Goal: Find specific page/section: Find specific page/section

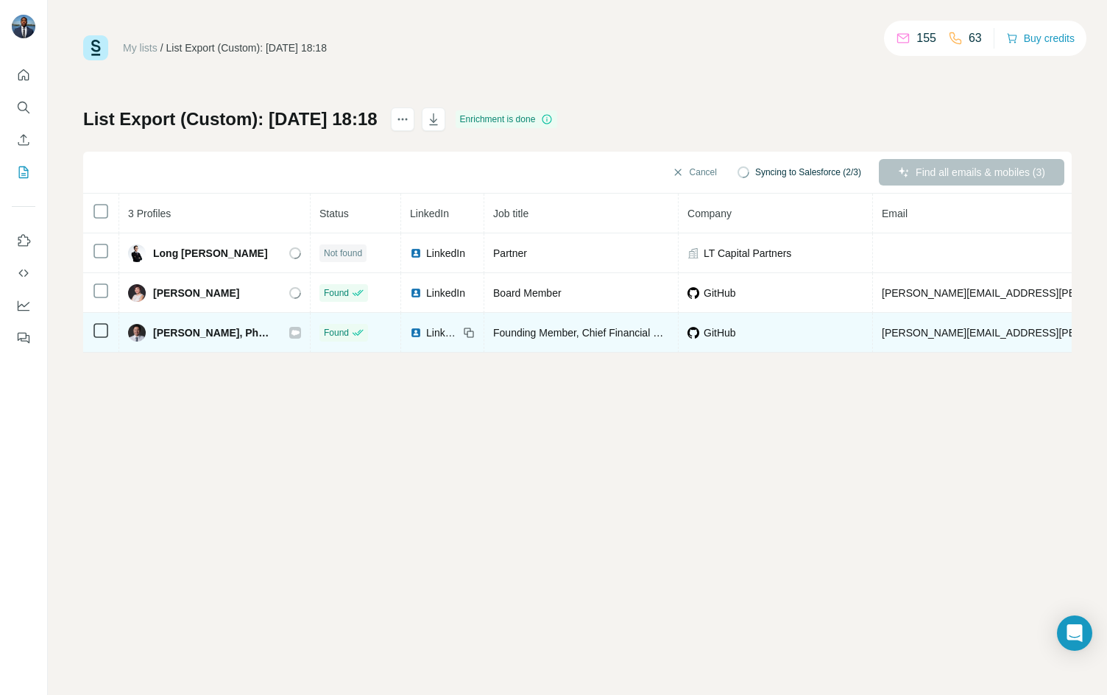
click at [291, 330] on icon at bounding box center [295, 332] width 8 height 5
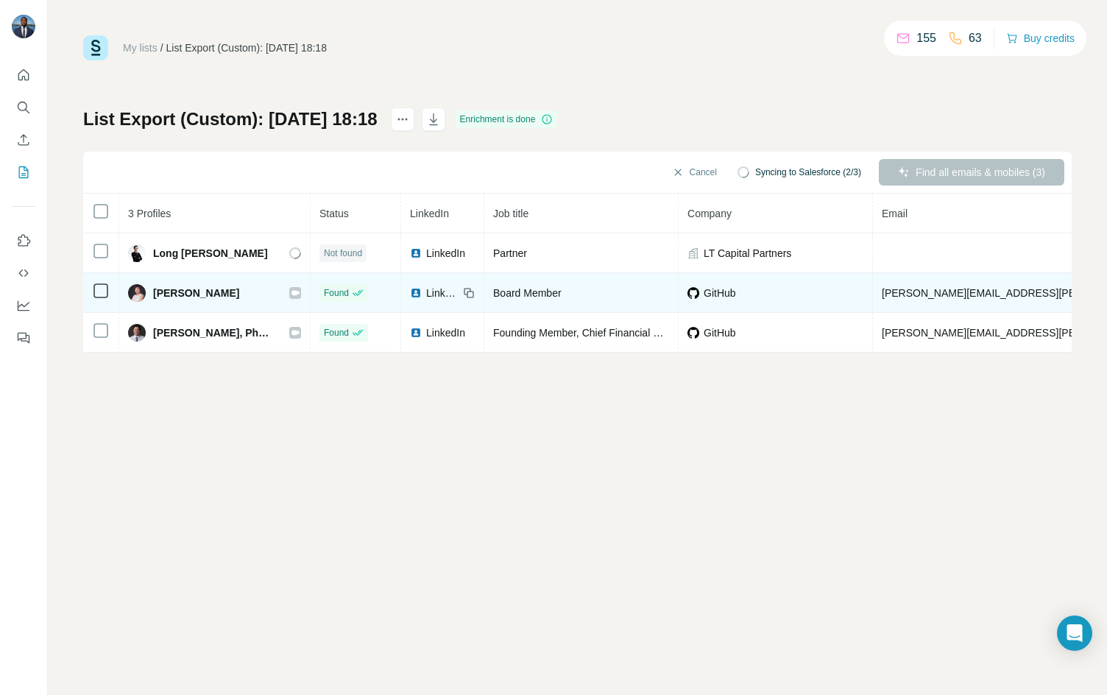
click at [291, 294] on icon at bounding box center [295, 292] width 8 height 5
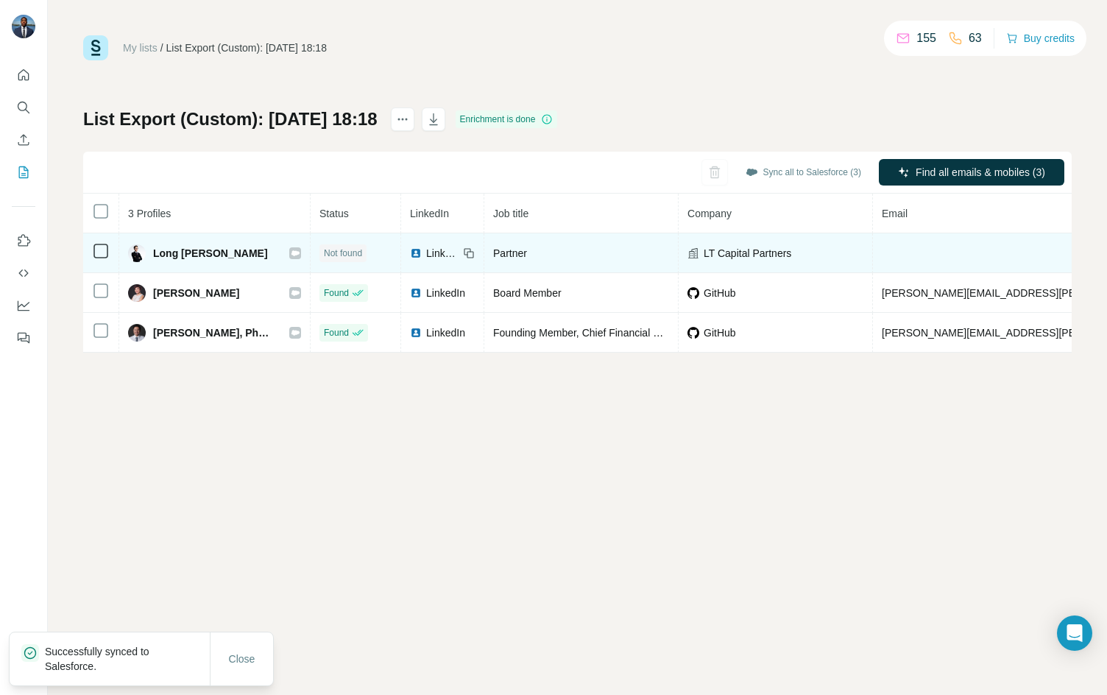
click at [291, 253] on icon at bounding box center [295, 252] width 8 height 5
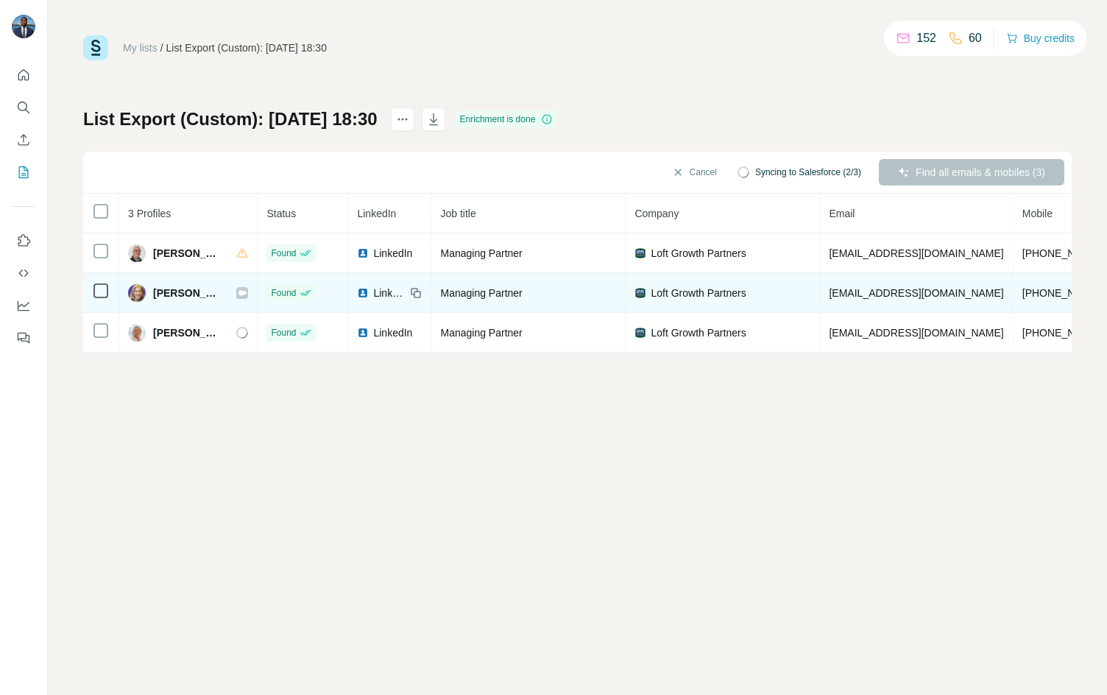
click at [247, 292] on icon at bounding box center [242, 292] width 8 height 5
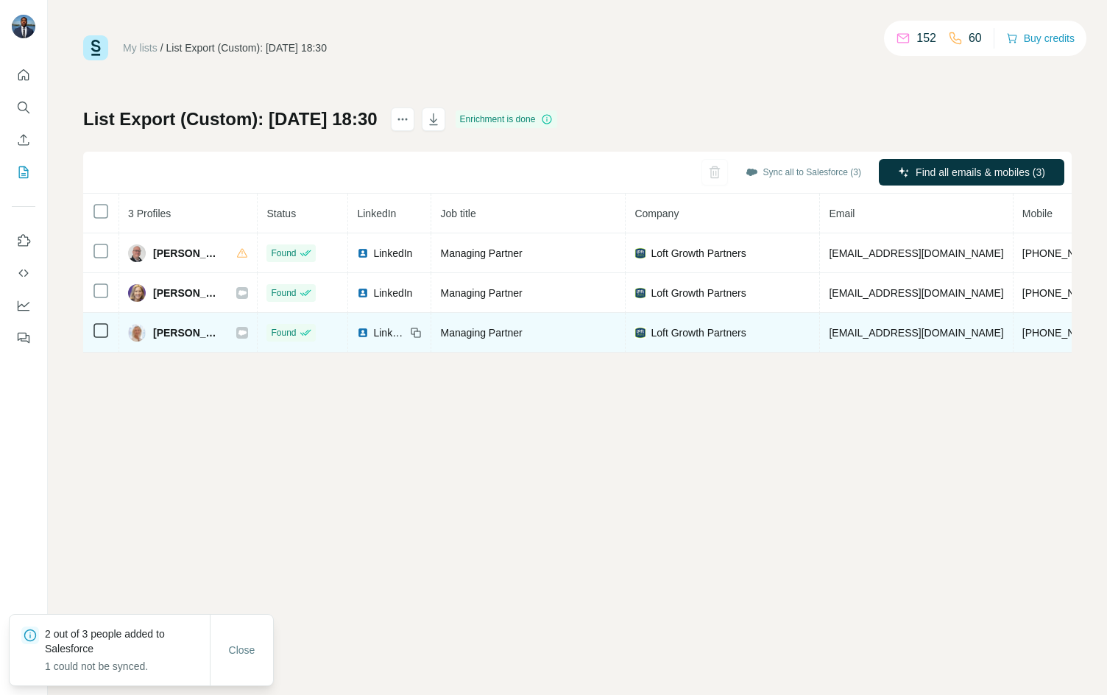
click at [247, 330] on icon at bounding box center [242, 332] width 8 height 5
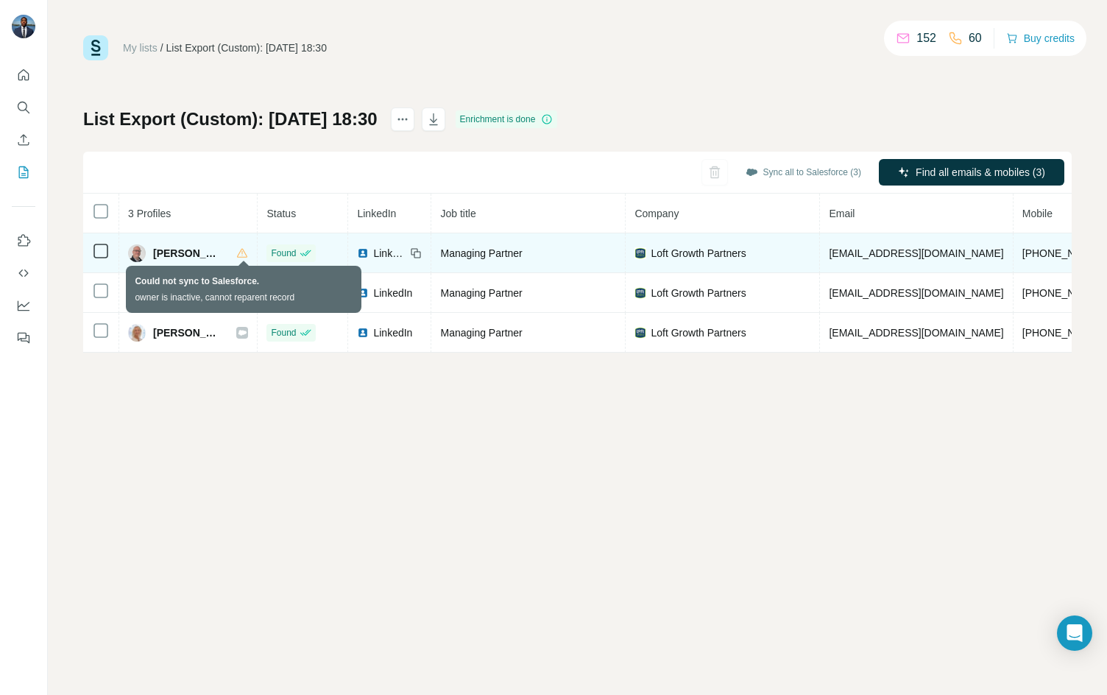
click at [239, 254] on icon at bounding box center [242, 253] width 12 height 12
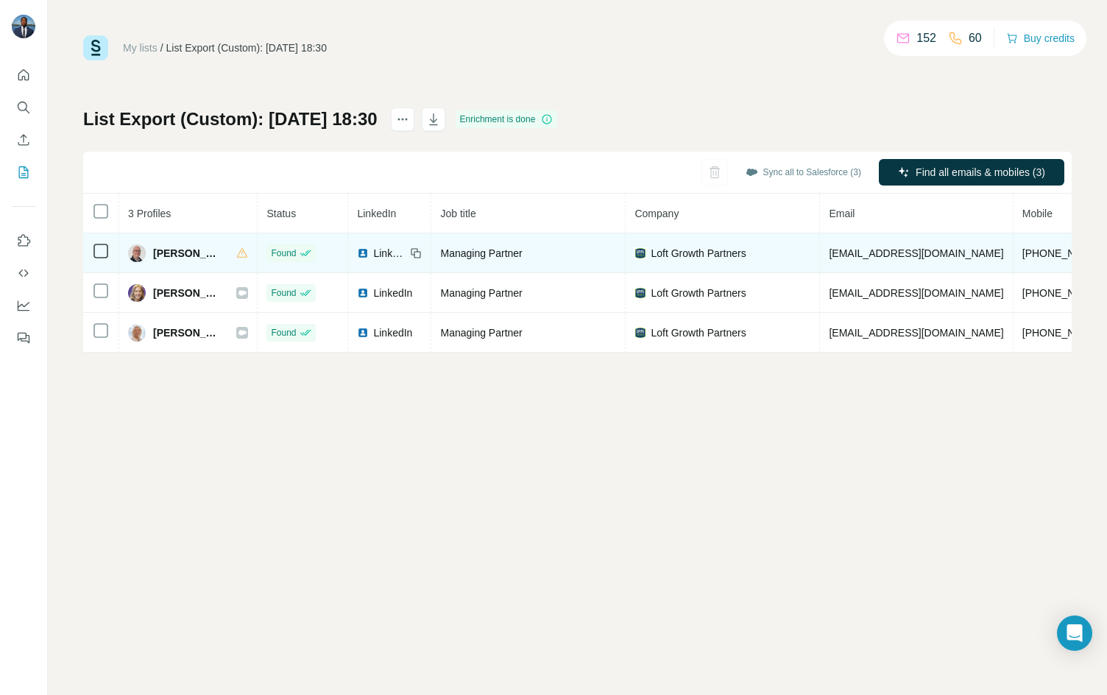
click at [174, 249] on span "Andrew Whitman" at bounding box center [187, 253] width 68 height 15
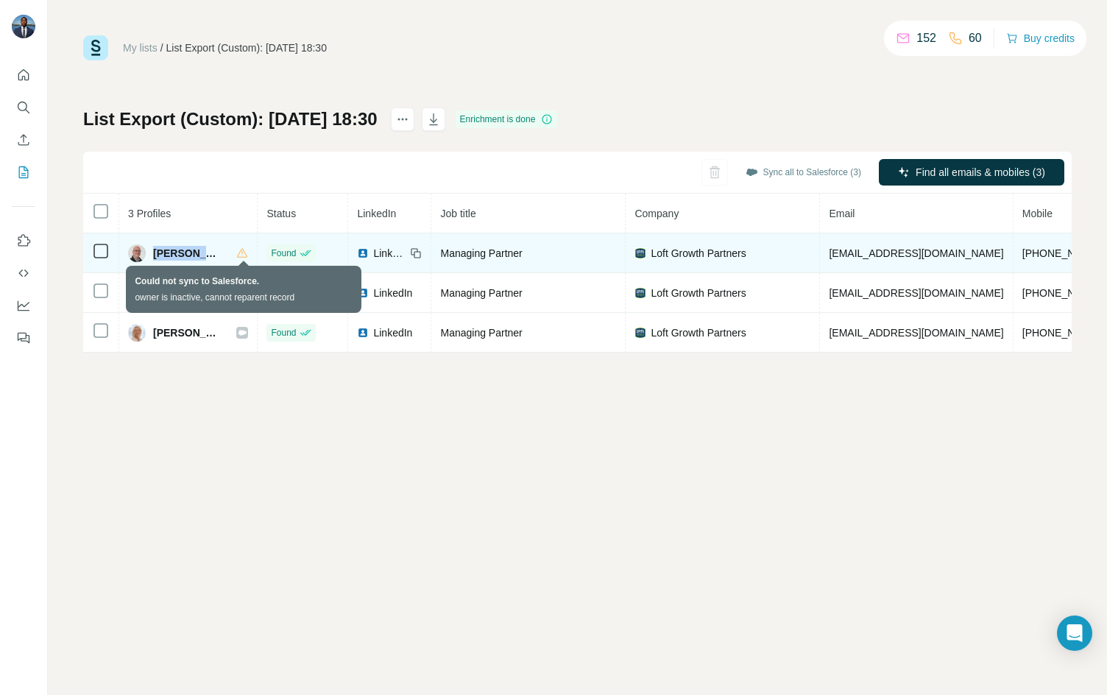
drag, startPoint x: 152, startPoint y: 252, endPoint x: 244, endPoint y: 252, distance: 91.3
click at [244, 252] on div "Andrew Whitman" at bounding box center [188, 253] width 120 height 18
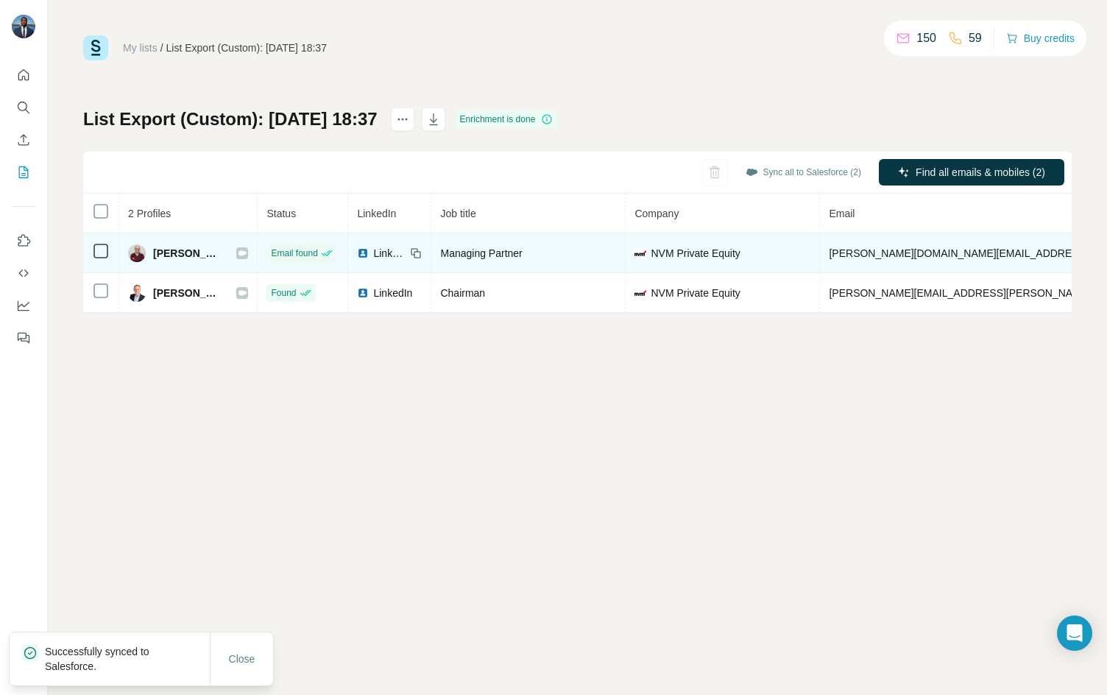
click at [238, 247] on icon at bounding box center [242, 253] width 9 height 12
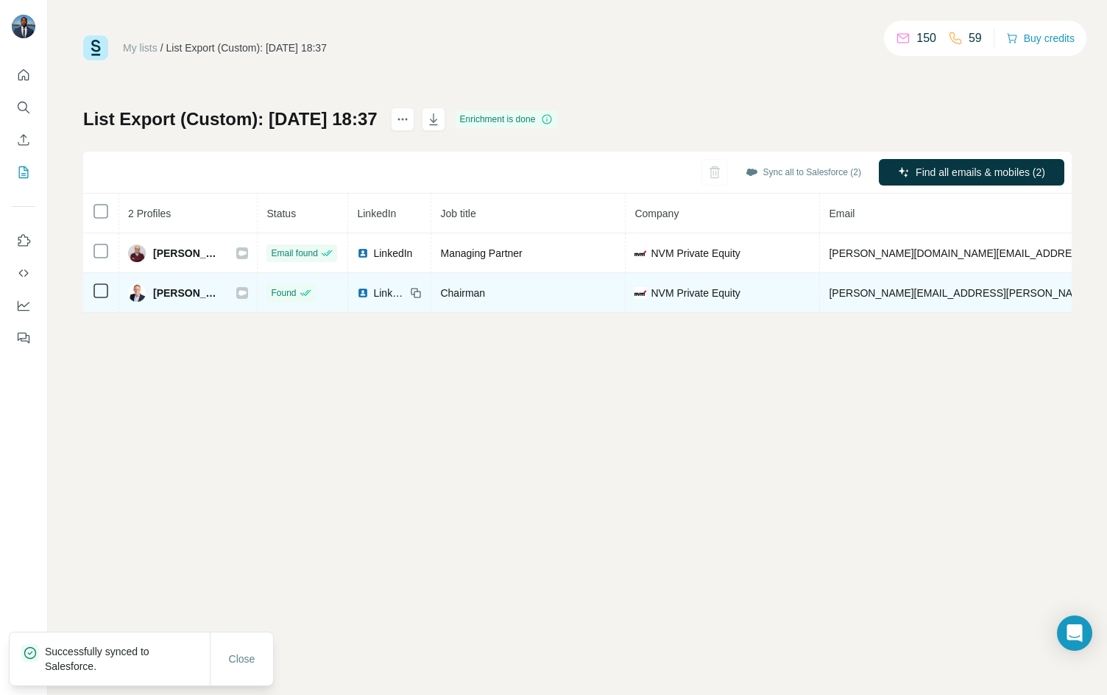
click at [238, 295] on icon at bounding box center [242, 293] width 9 height 12
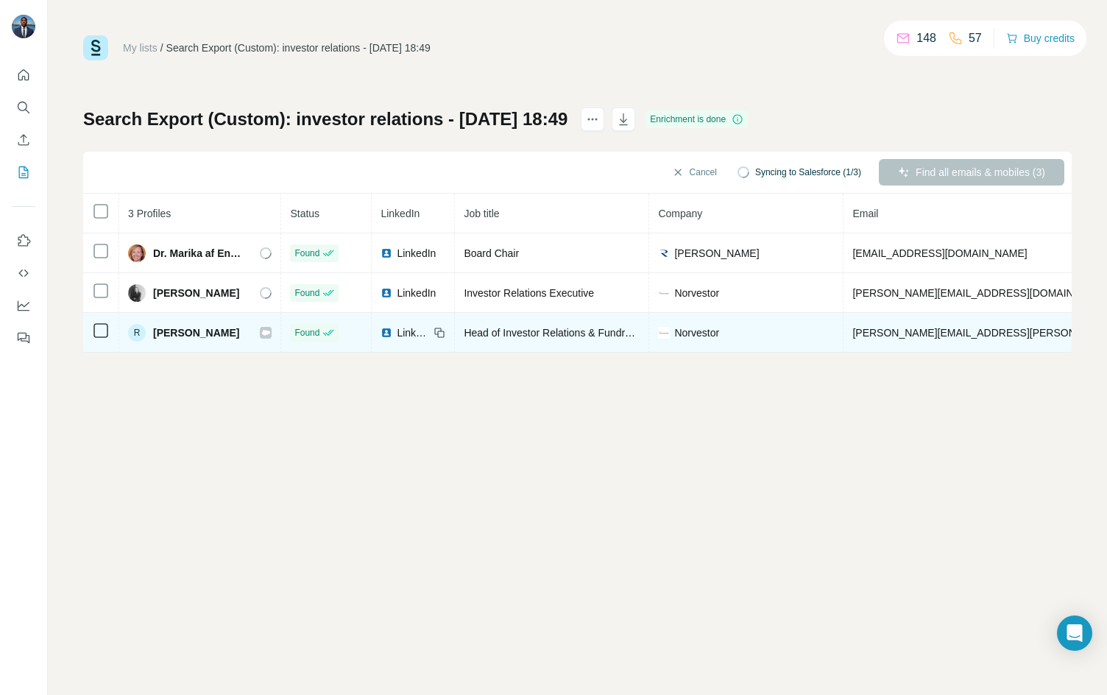
click at [264, 332] on icon at bounding box center [266, 332] width 8 height 5
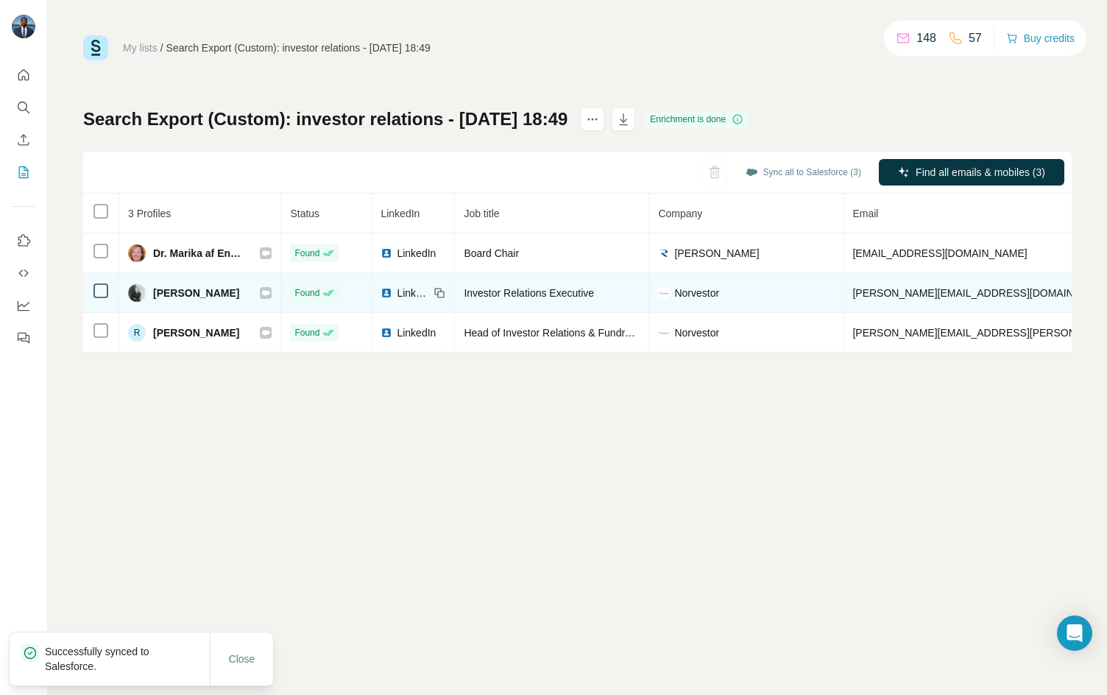
click at [262, 293] on icon at bounding box center [265, 293] width 9 height 12
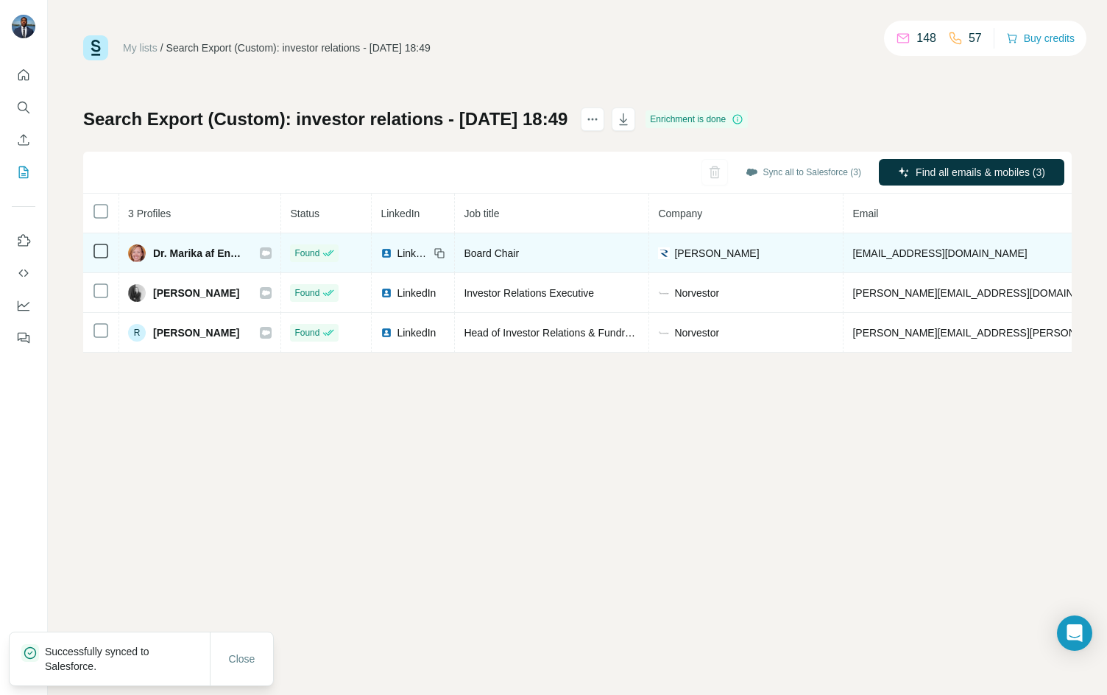
click at [270, 253] on icon at bounding box center [266, 252] width 8 height 5
